Goal: Task Accomplishment & Management: Use online tool/utility

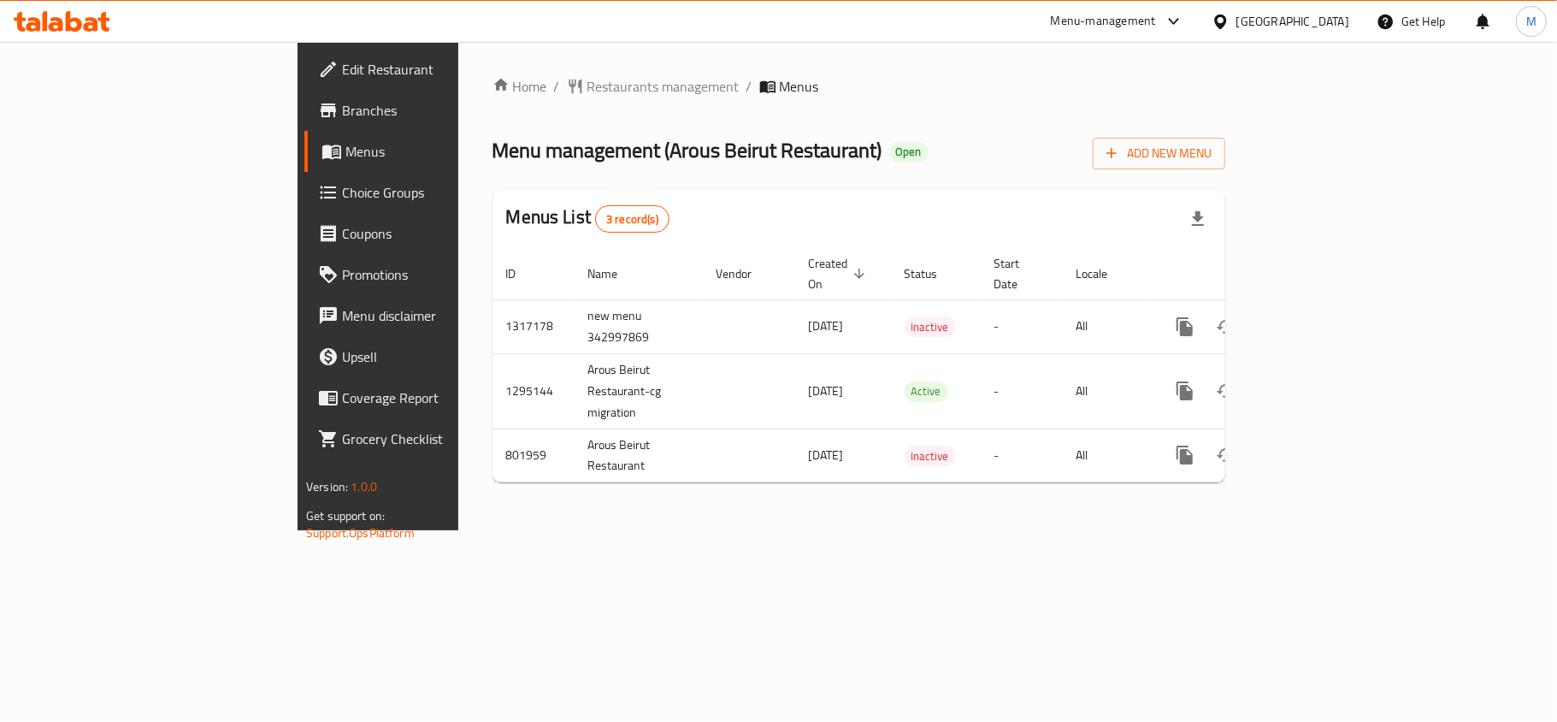
click at [798, 173] on div "Home / Restaurants management / Menus Menu management ( Arous Beirut Restaurant…" at bounding box center [858, 286] width 733 height 420
click at [910, 135] on div "Menu management ( Arous Beirut Restaurant ) Open Add New Menu" at bounding box center [858, 150] width 733 height 38
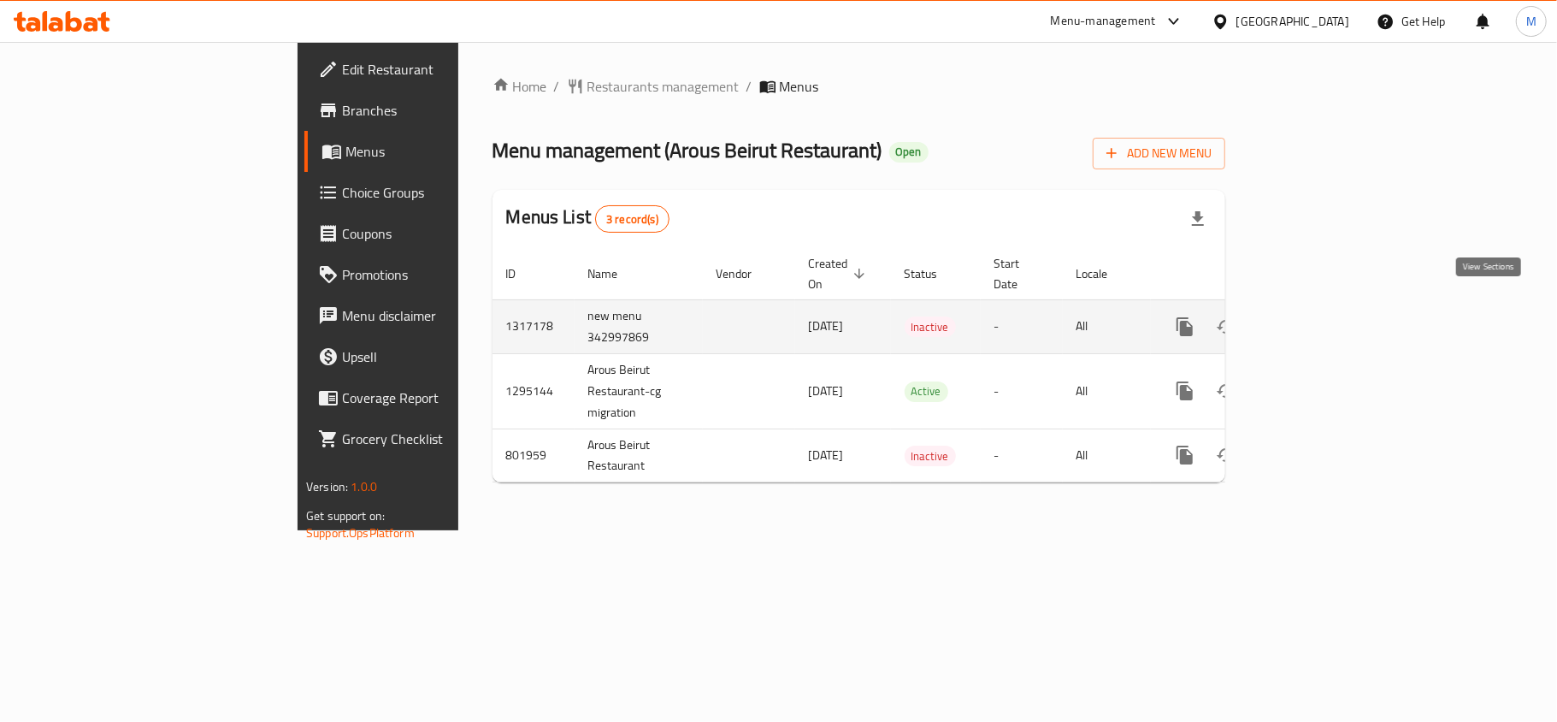
click at [1318, 316] on icon "enhanced table" at bounding box center [1308, 326] width 21 height 21
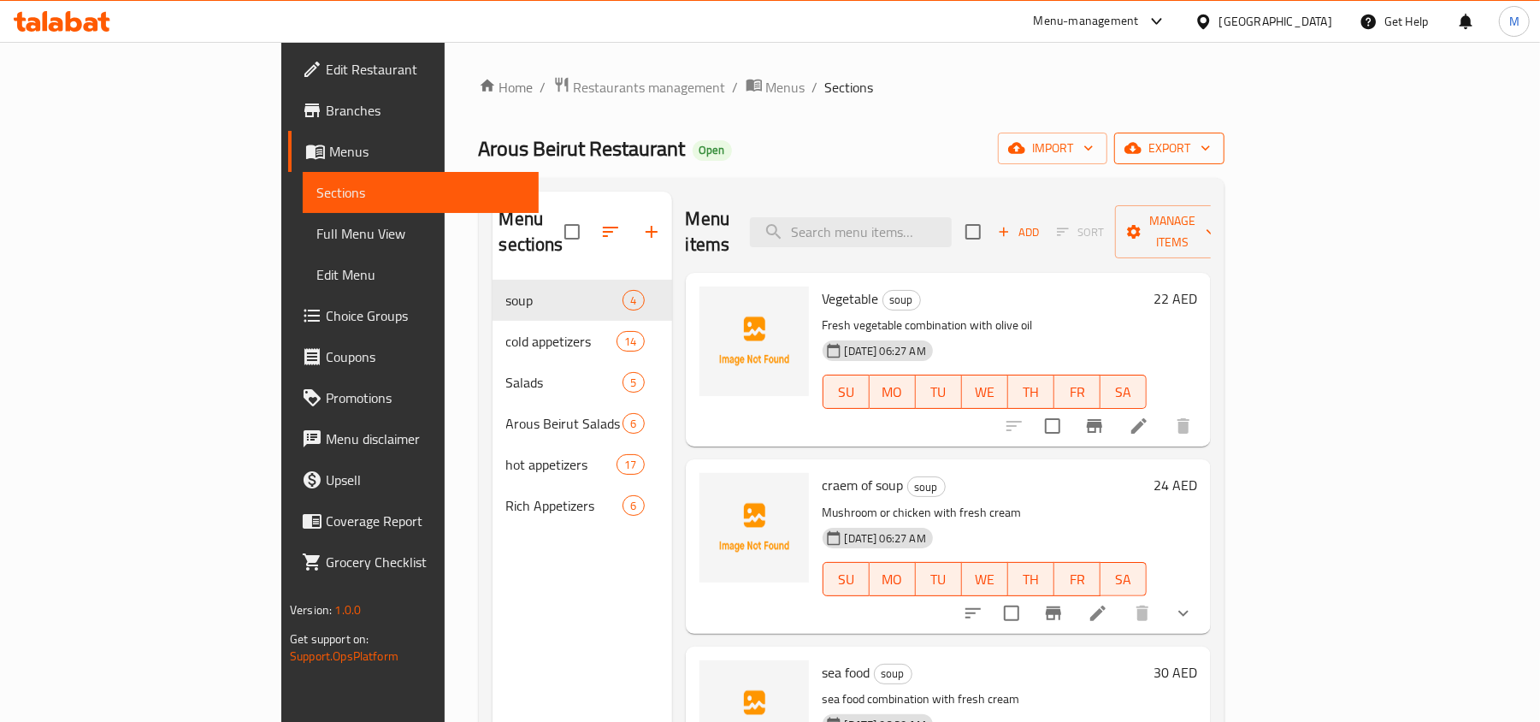
click at [1141, 156] on icon "button" at bounding box center [1132, 147] width 17 height 17
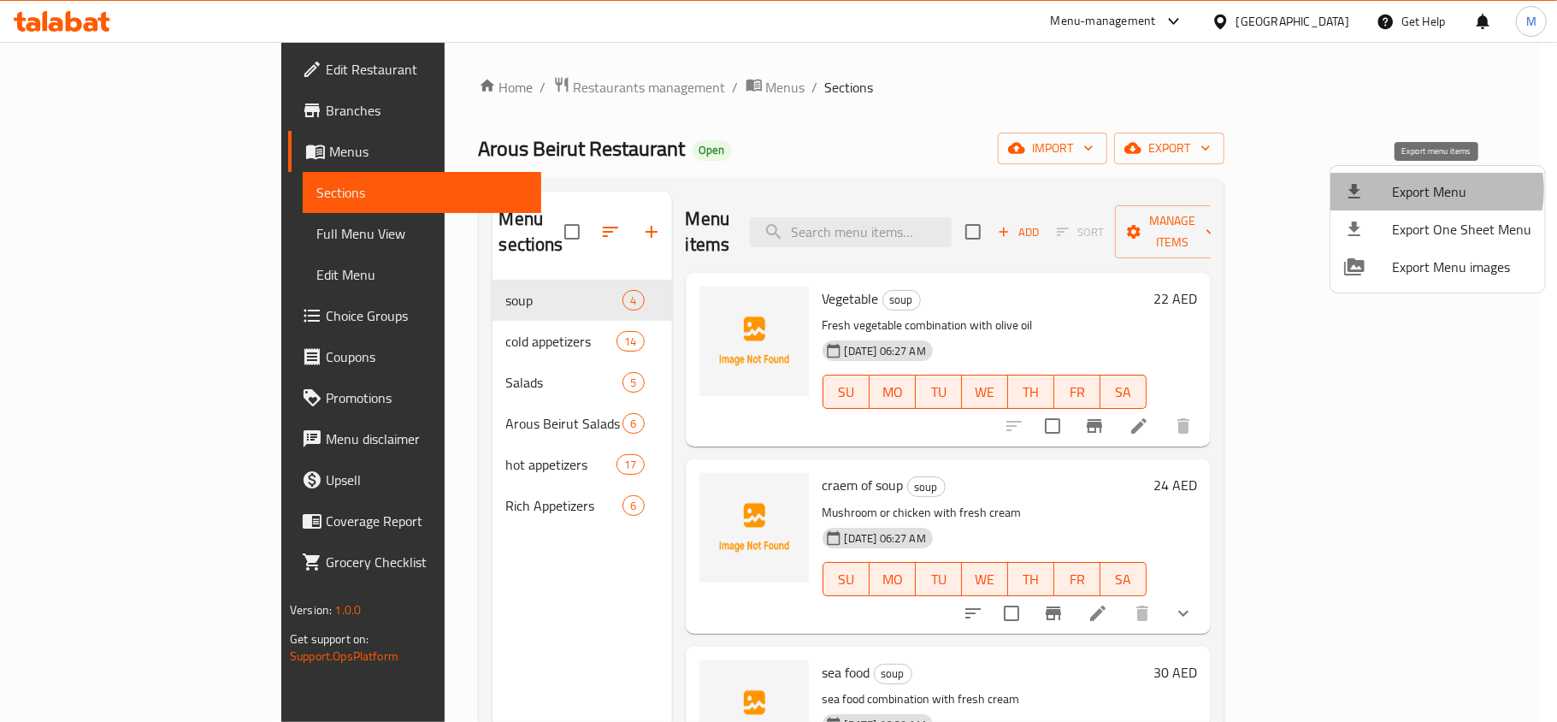
click at [1417, 190] on span "Export Menu" at bounding box center [1461, 191] width 139 height 21
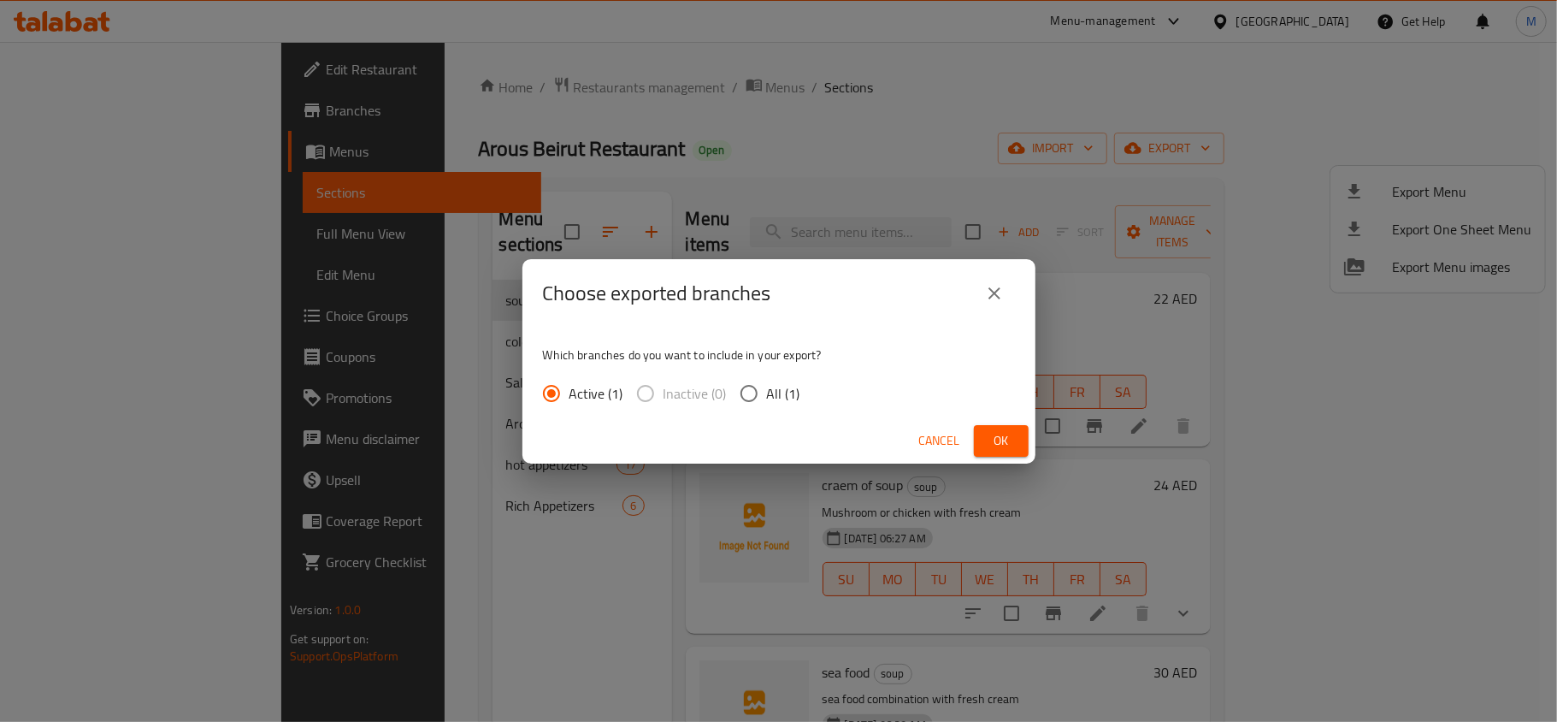
click at [997, 439] on span "Ok" at bounding box center [1000, 440] width 27 height 21
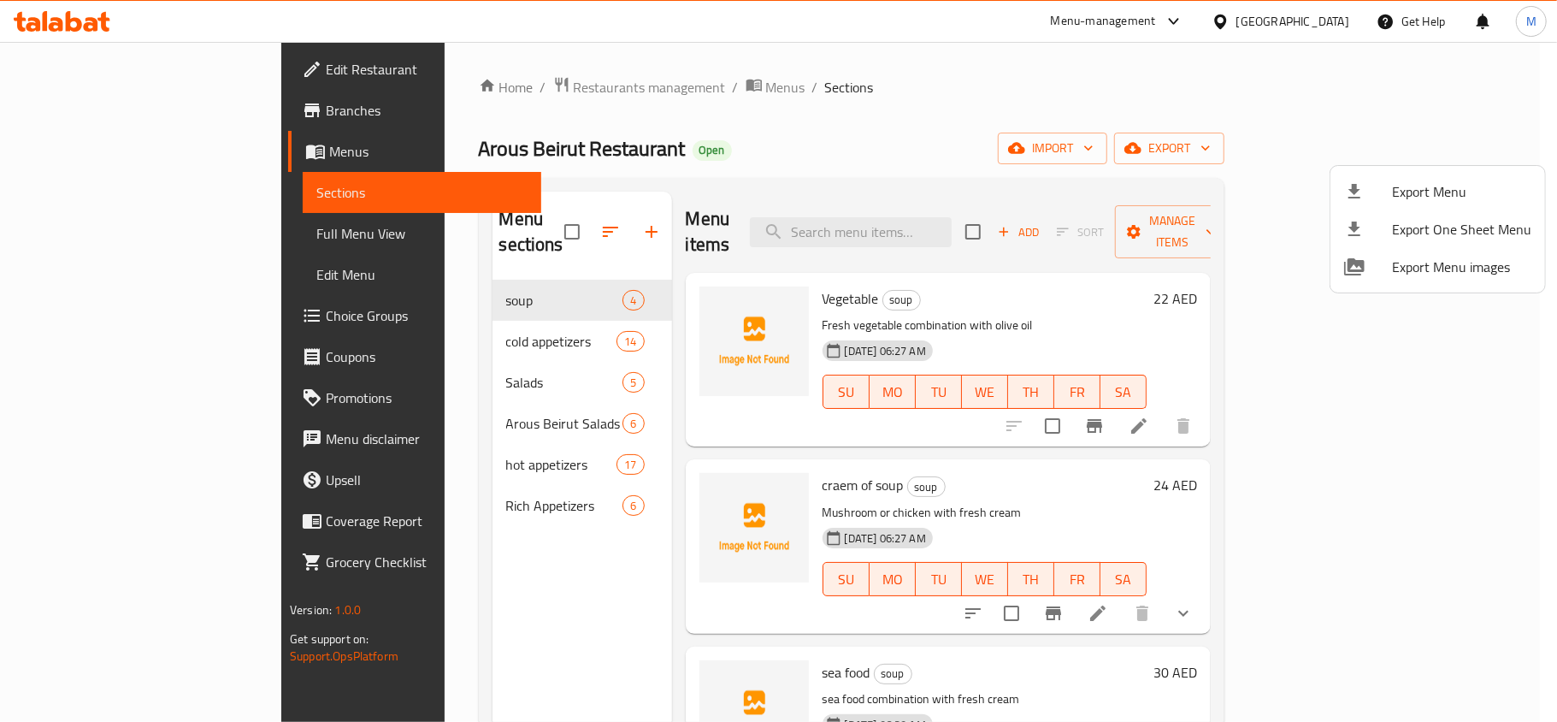
click at [965, 107] on div at bounding box center [778, 361] width 1557 height 722
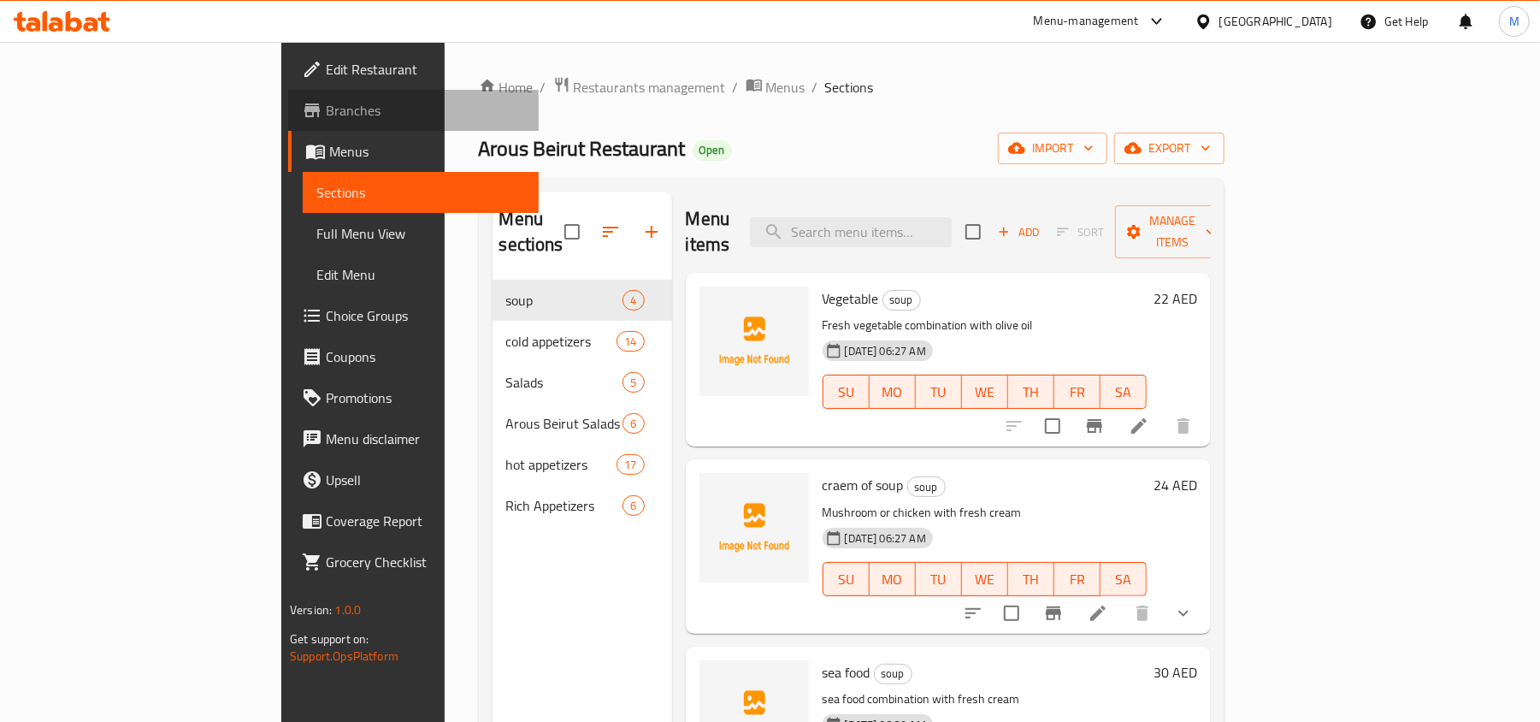
click at [326, 117] on span "Branches" at bounding box center [425, 110] width 199 height 21
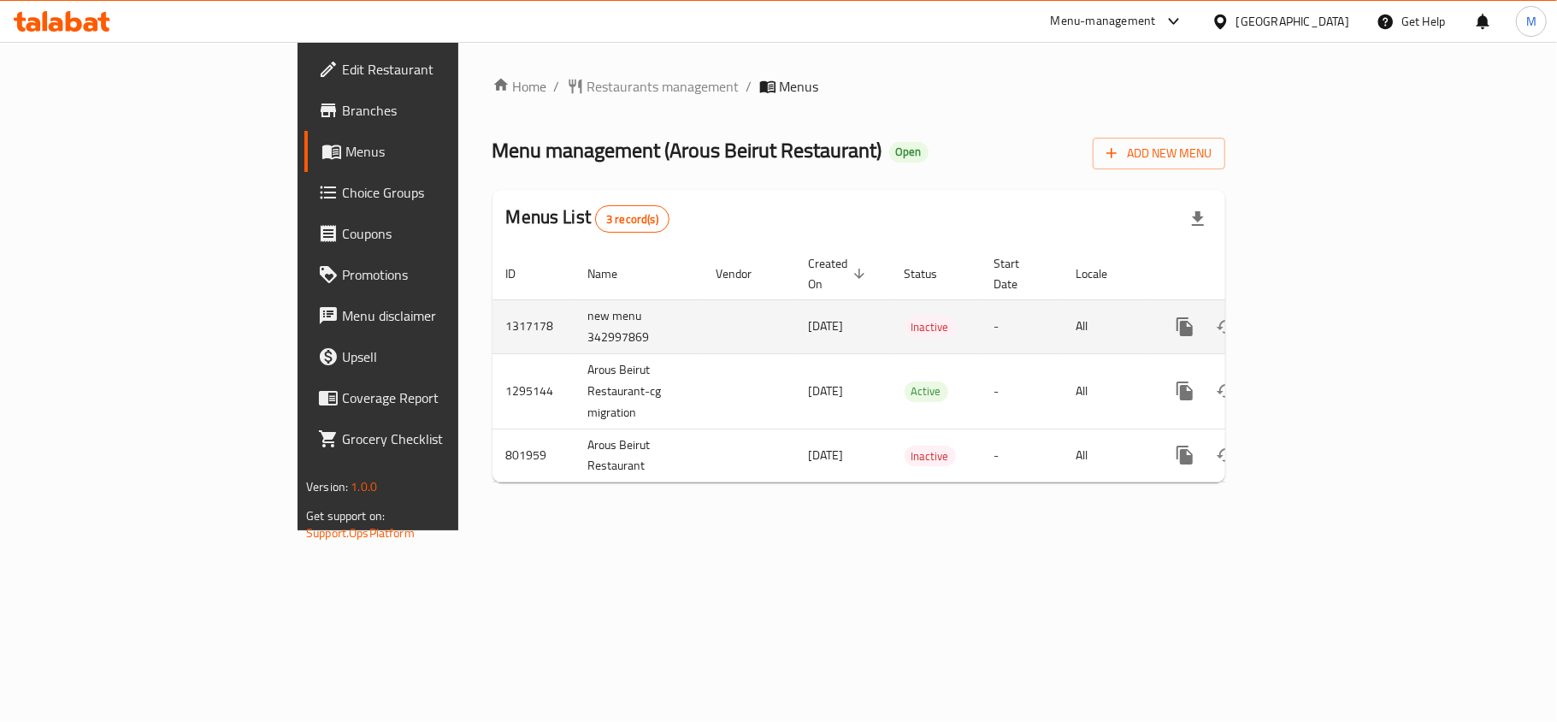
click at [1318, 316] on icon "enhanced table" at bounding box center [1308, 326] width 21 height 21
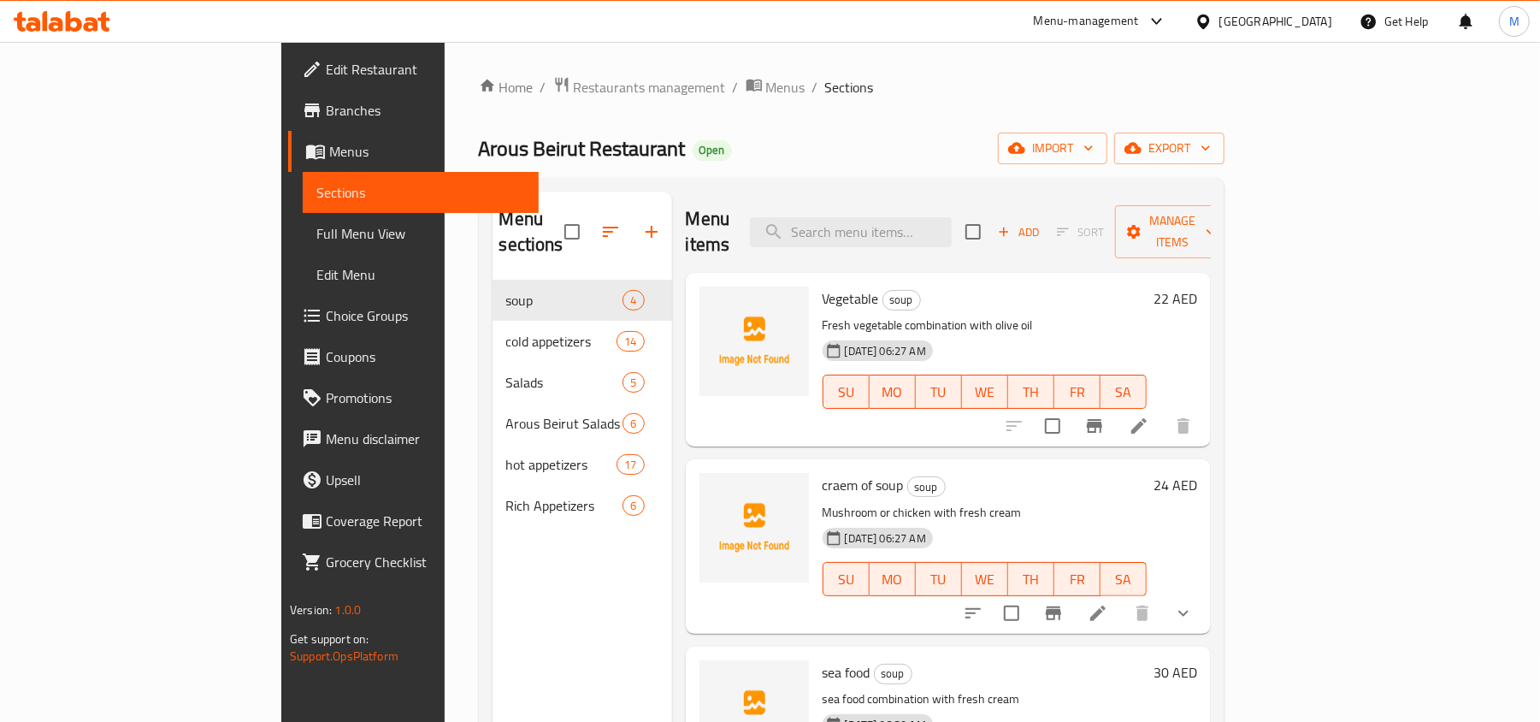
drag, startPoint x: 928, startPoint y: 97, endPoint x: 839, endPoint y: 111, distance: 90.8
click at [839, 111] on div "Home / Restaurants management / Menus / Sections Arous Beirut Restaurant Open i…" at bounding box center [851, 501] width 745 height 851
